Goal: Communication & Community: Participate in discussion

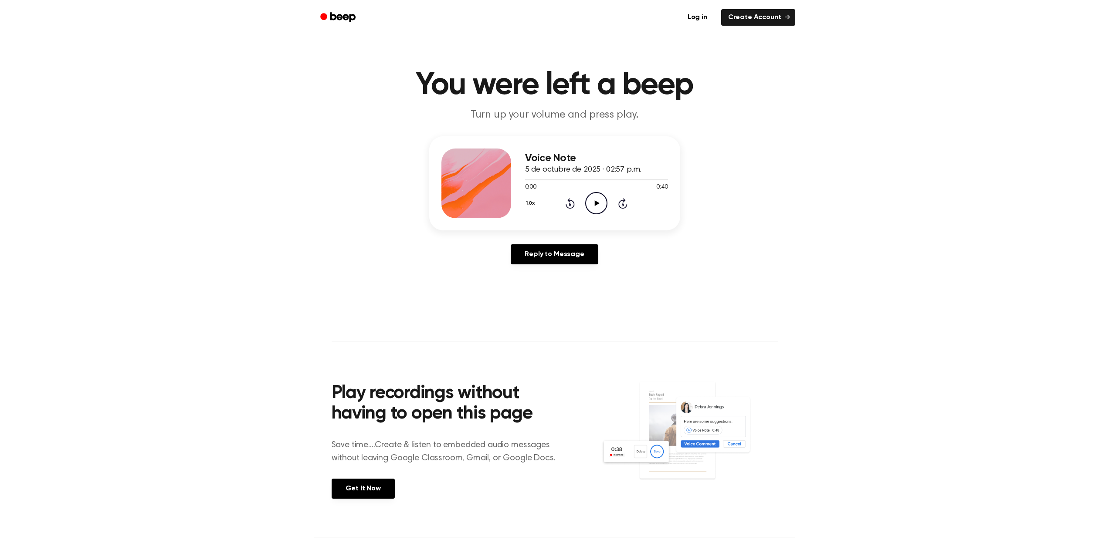
drag, startPoint x: 421, startPoint y: 305, endPoint x: 444, endPoint y: 227, distance: 81.1
click at [329, 214] on div "Voice Note 5 de octubre de 2025 · 02:57 p.m. 0:00 0:40 Your browser does not su…" at bounding box center [554, 203] width 1088 height 135
click at [600, 195] on icon "Play Audio" at bounding box center [596, 203] width 22 height 22
click at [594, 205] on icon "Play Audio" at bounding box center [596, 203] width 22 height 22
click at [664, 252] on div "Reply to Message" at bounding box center [554, 257] width 251 height 27
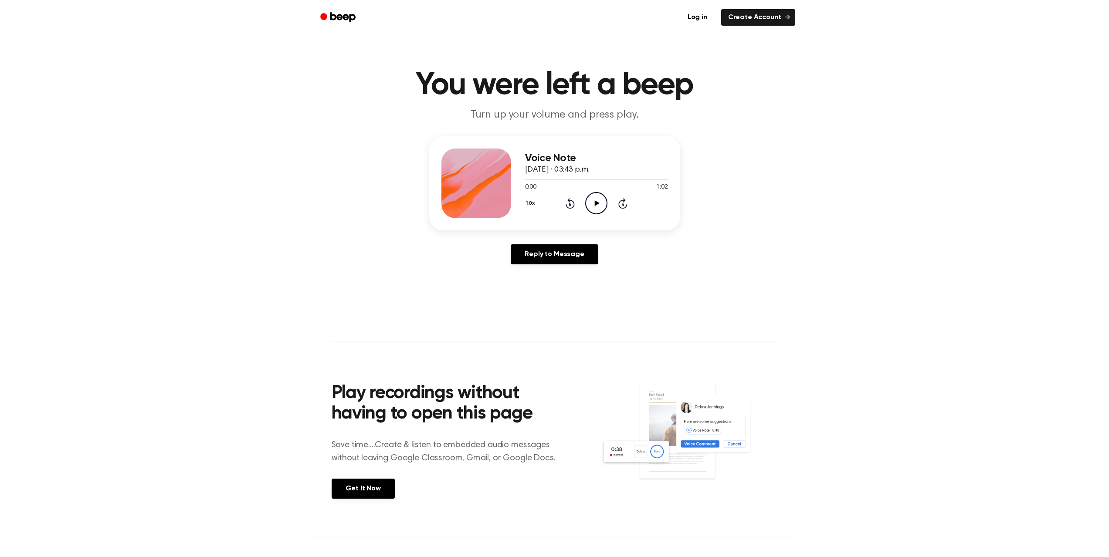
click at [590, 201] on icon "Play Audio" at bounding box center [596, 203] width 22 height 22
